Goal: Browse casually: Explore the website without a specific task or goal

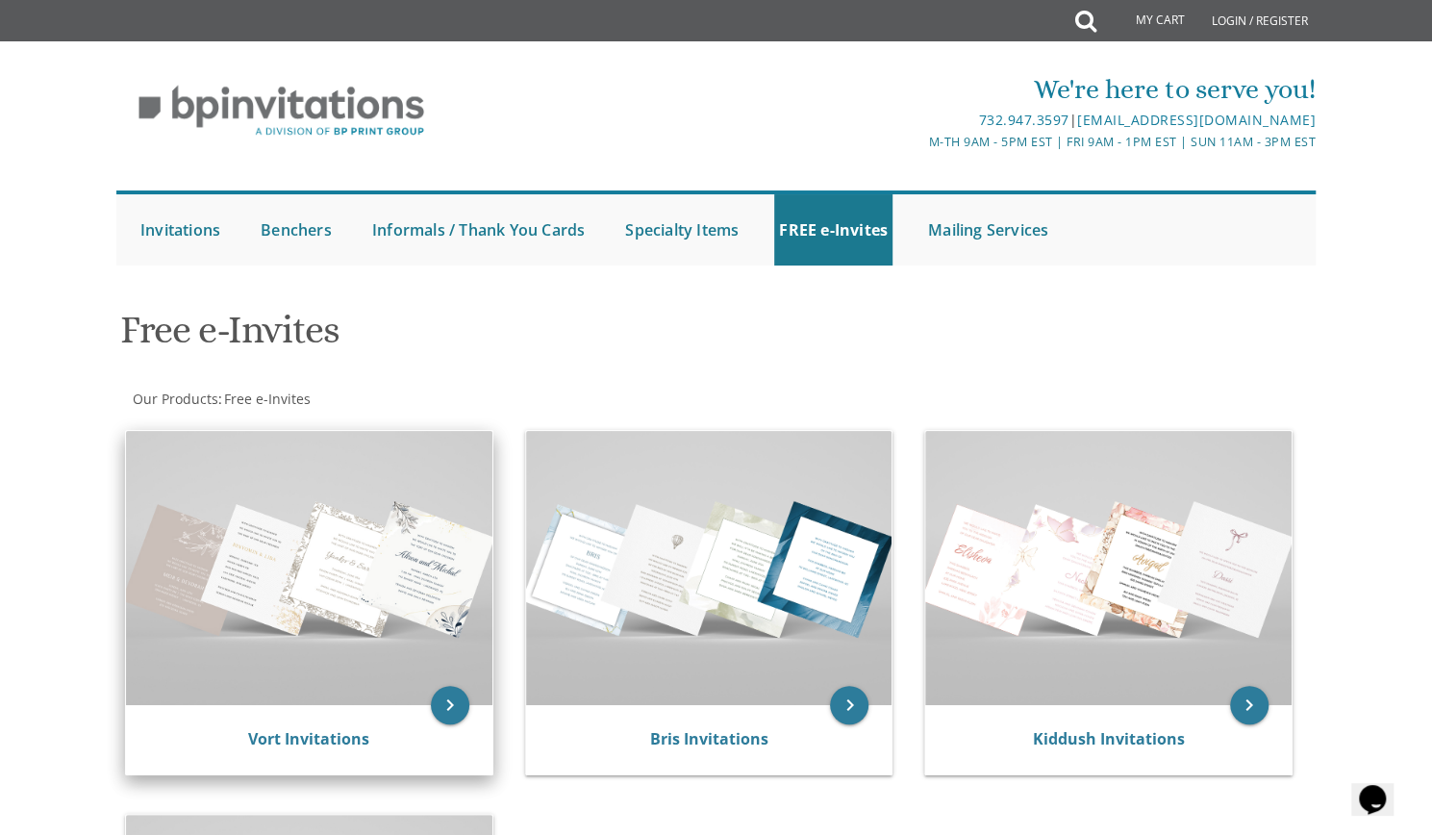
click at [224, 564] on img at bounding box center [309, 568] width 366 height 274
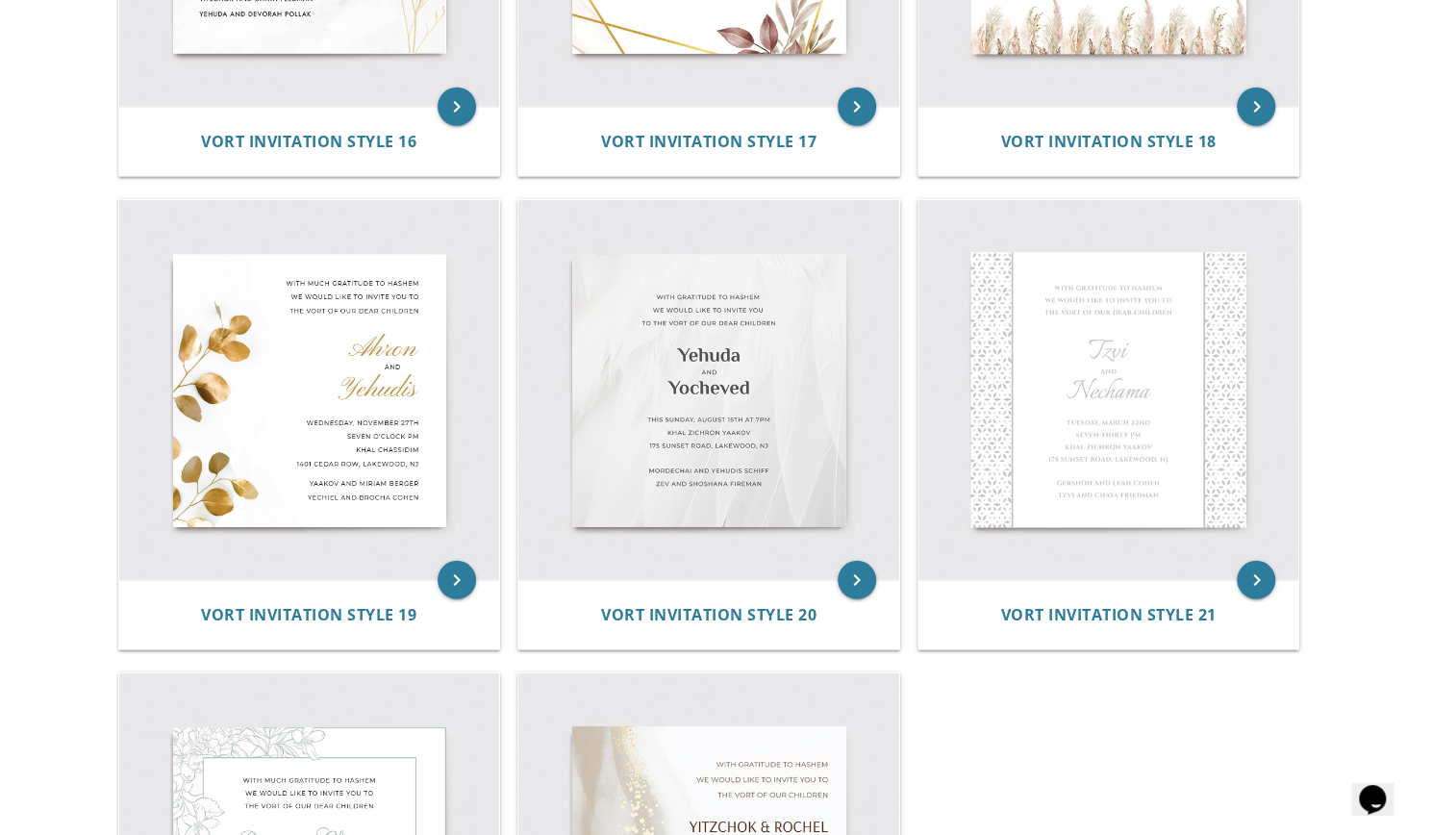
scroll to position [3058, 0]
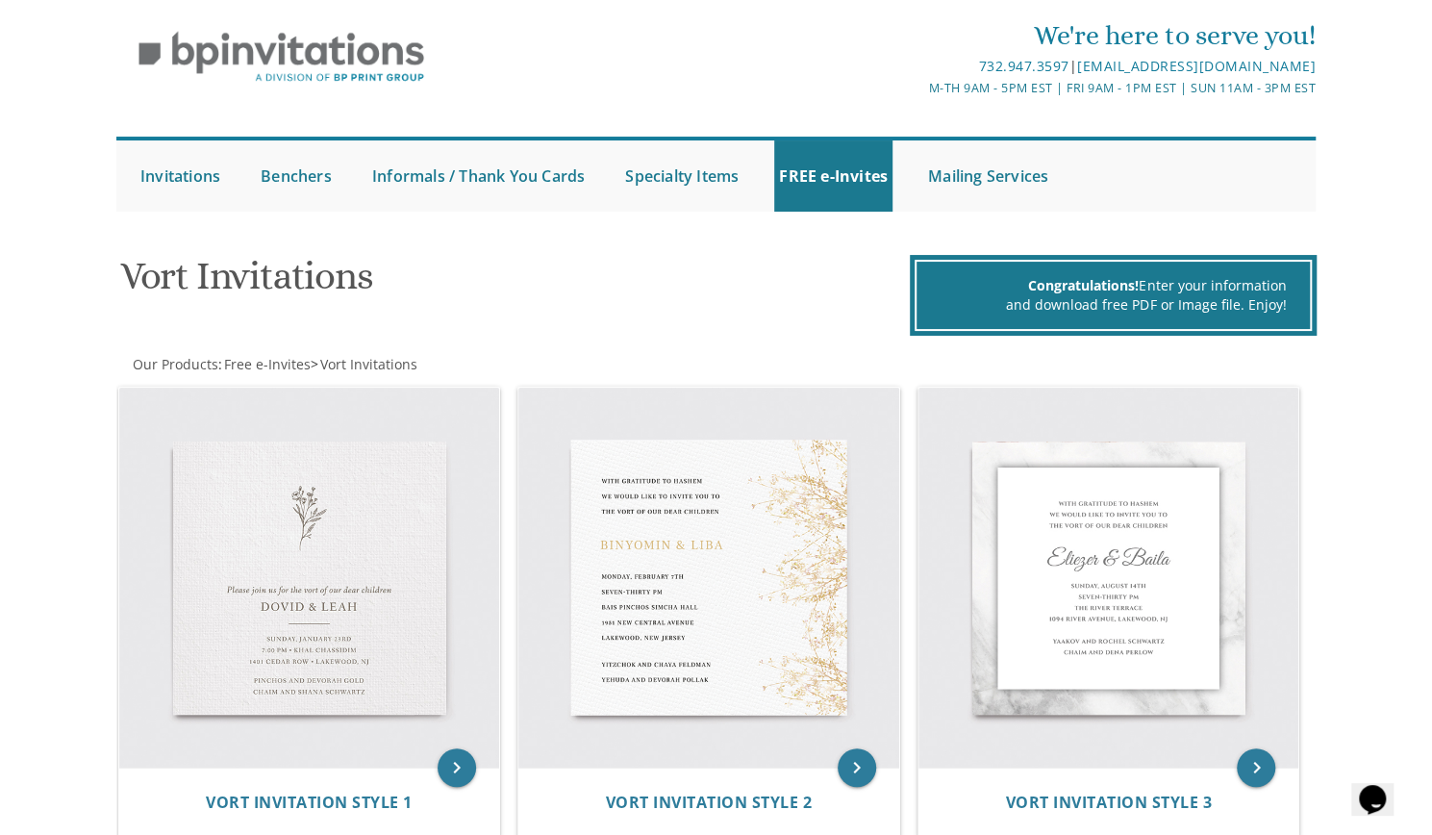
scroll to position [32, 0]
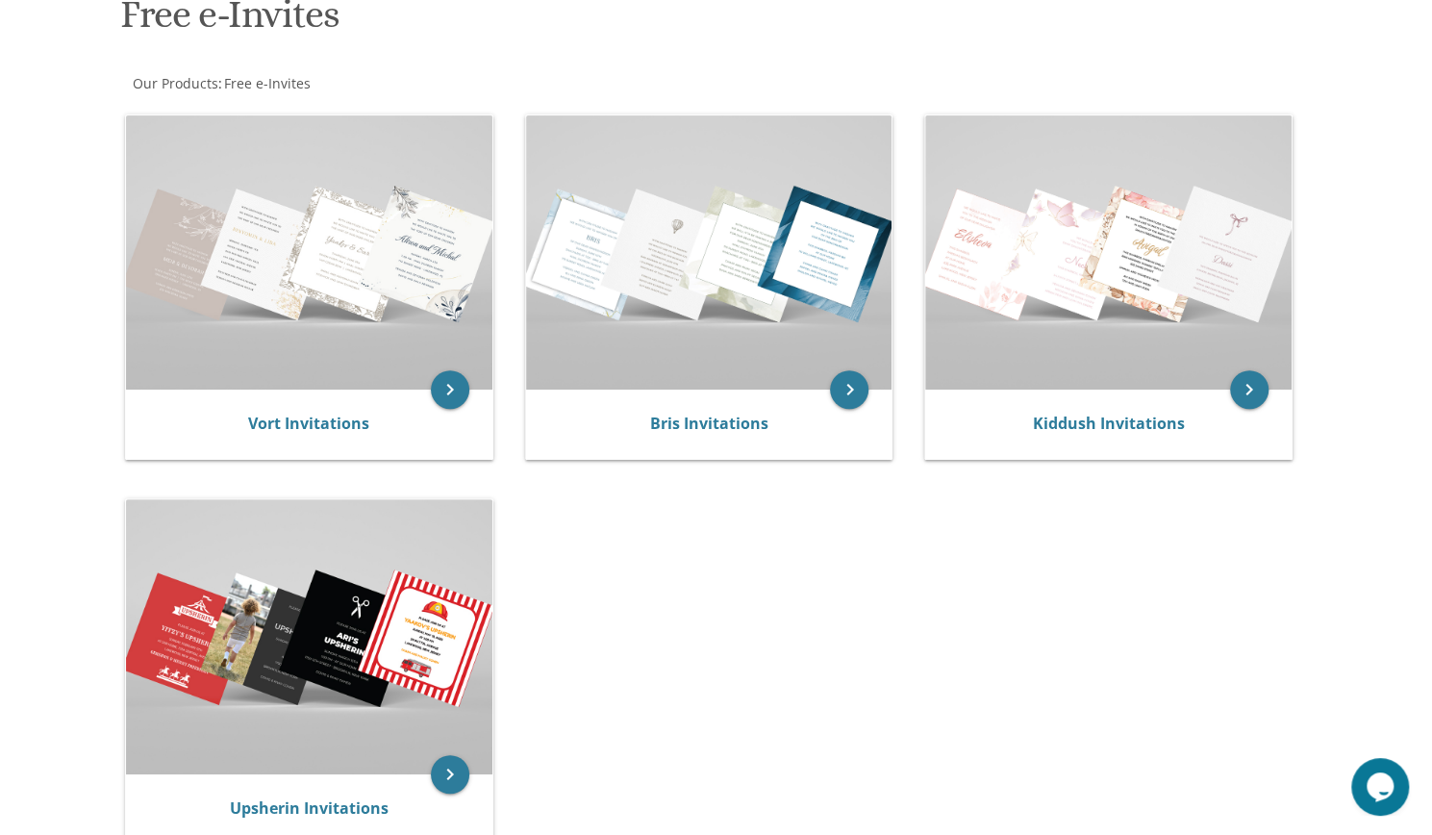
scroll to position [325, 0]
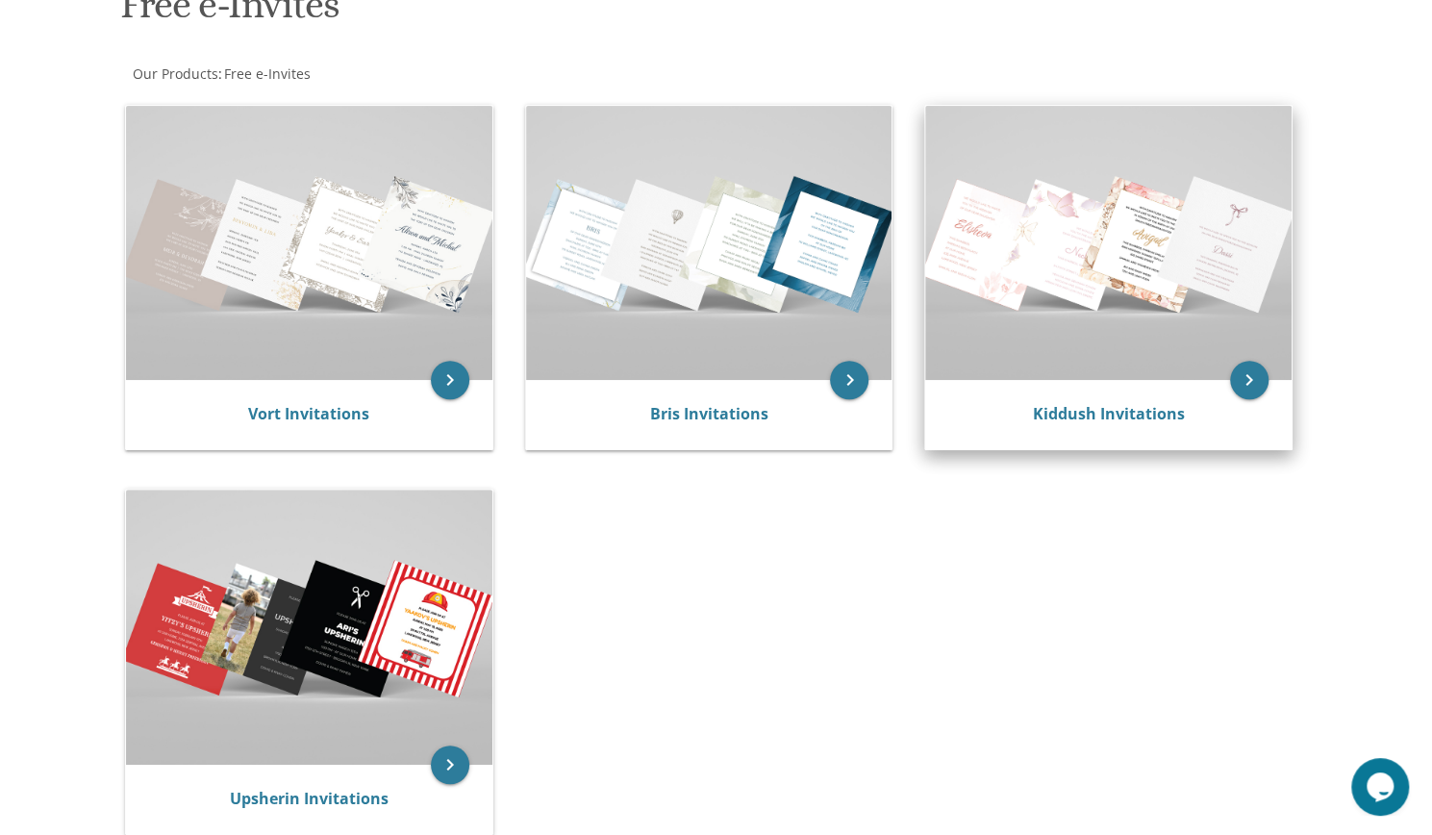
click at [1083, 284] on img at bounding box center [1108, 243] width 366 height 274
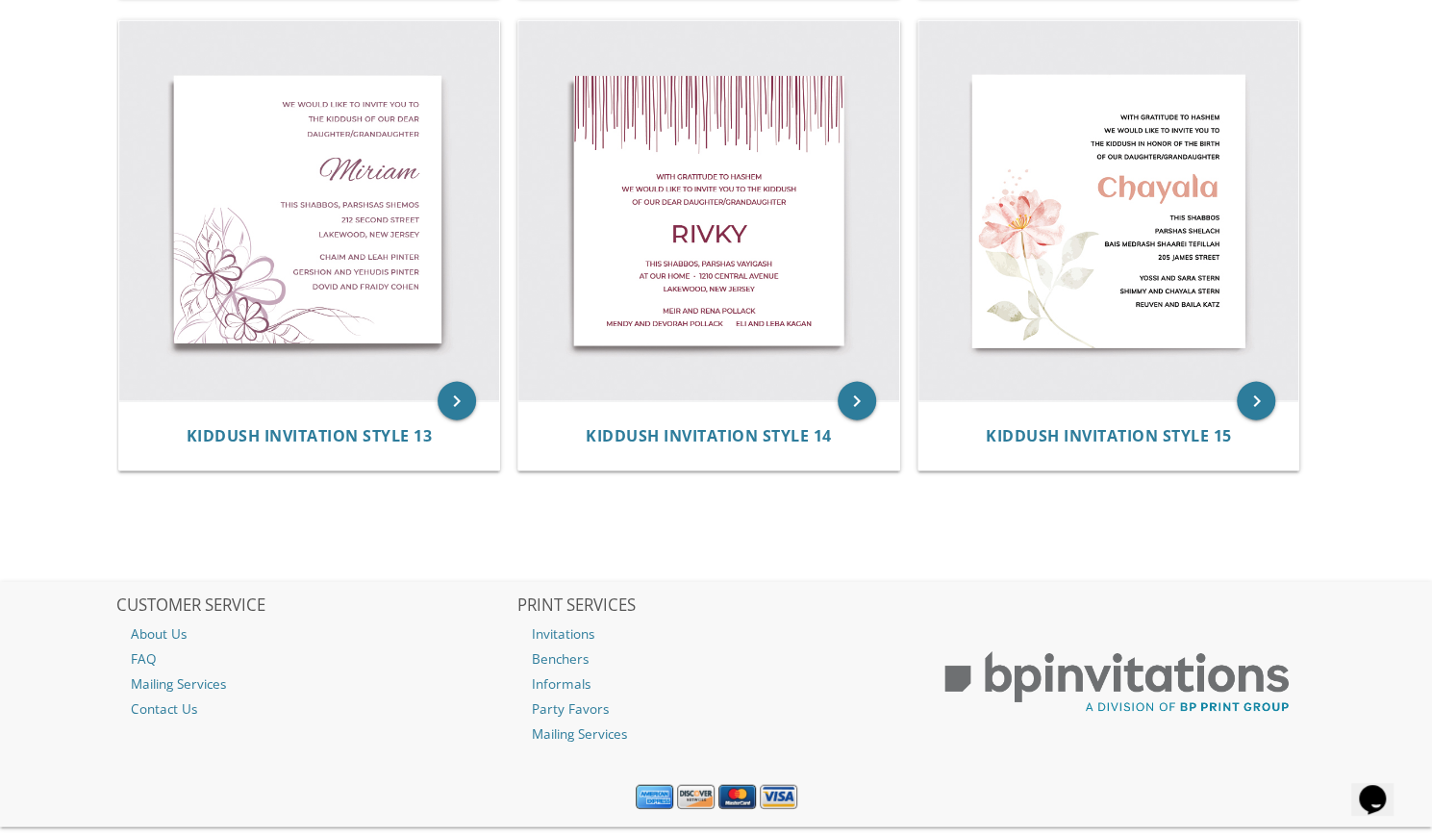
scroll to position [2294, 0]
